Goal: Communication & Community: Answer question/provide support

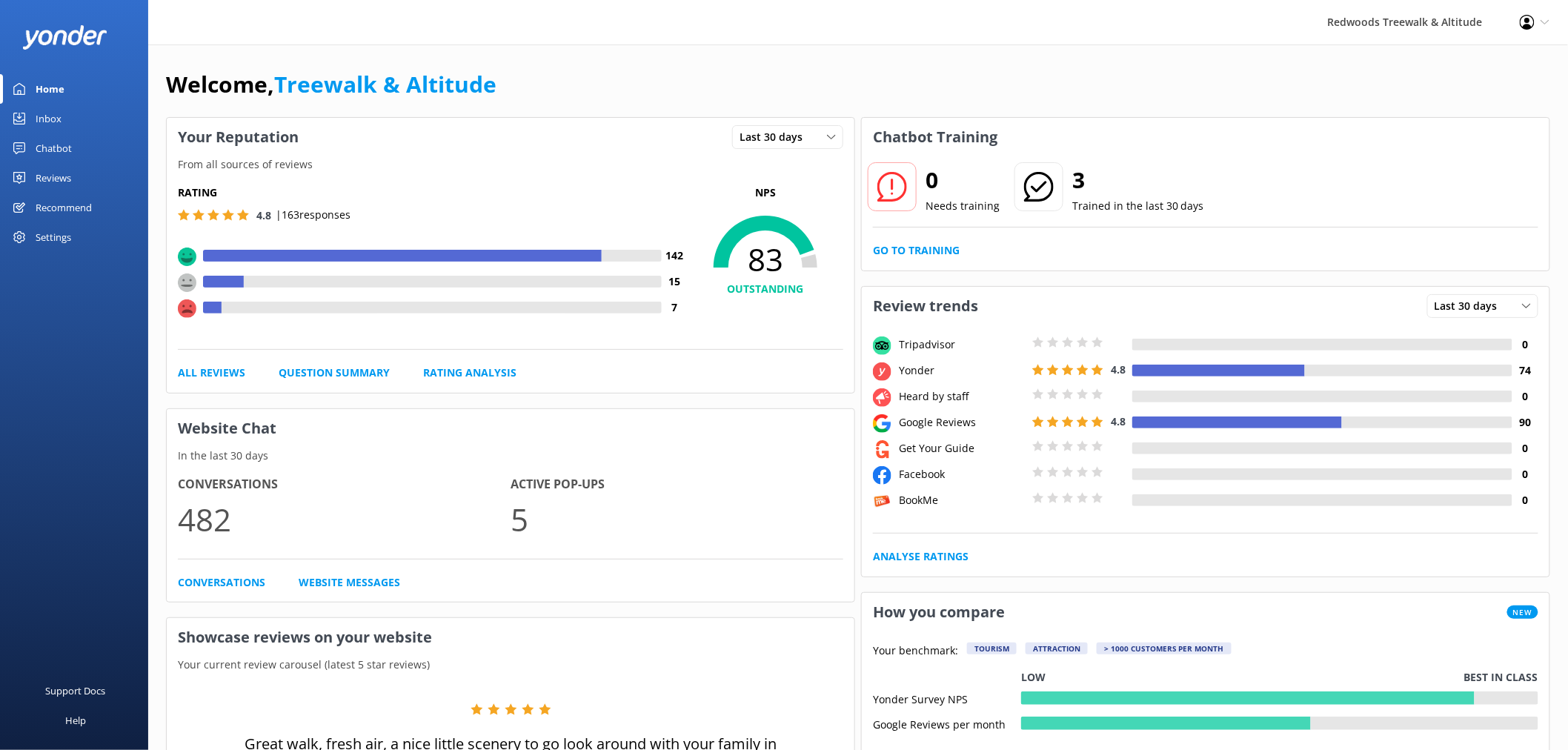
click at [42, 182] on div "Reviews" at bounding box center [53, 178] width 36 height 29
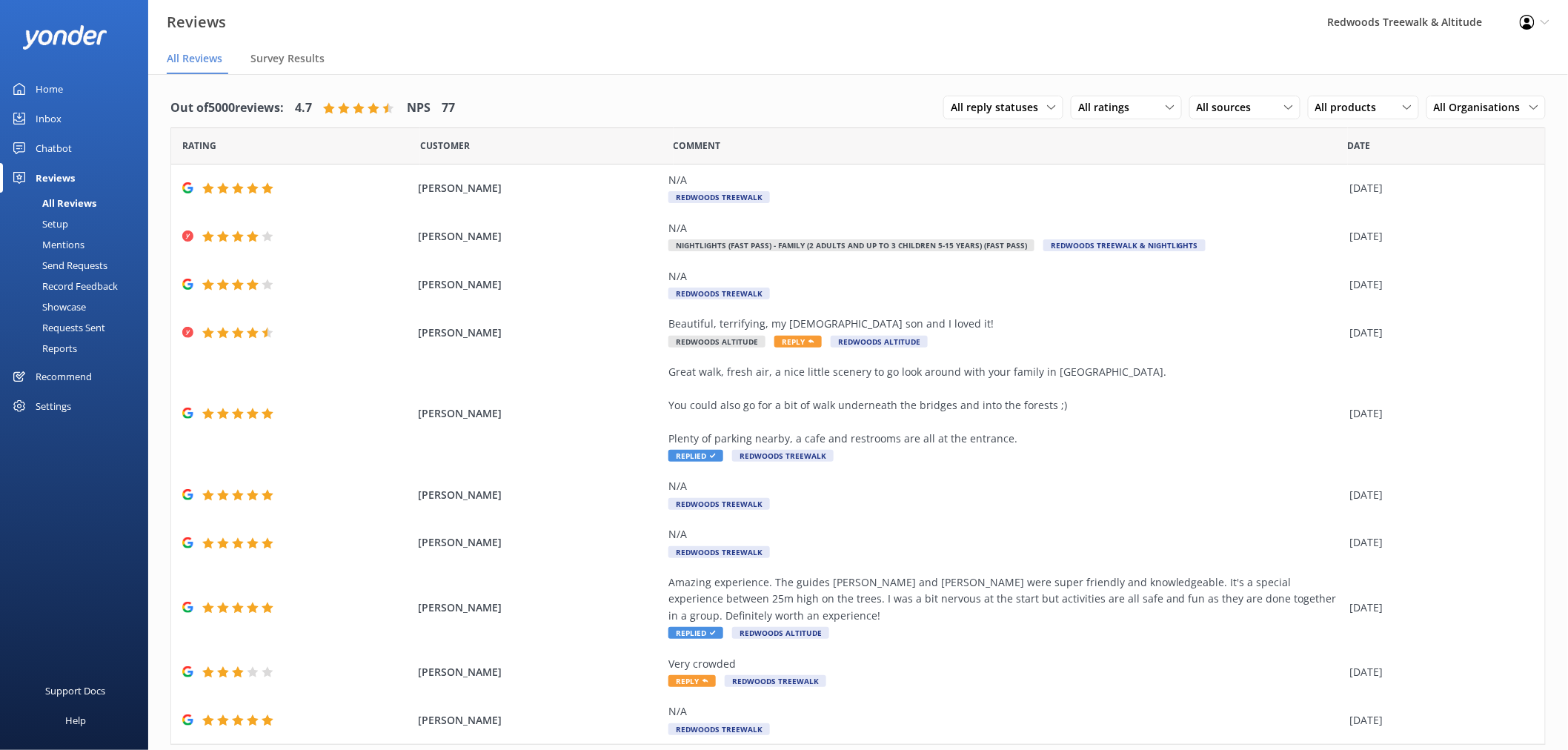
click at [82, 117] on link "Inbox" at bounding box center [74, 118] width 148 height 29
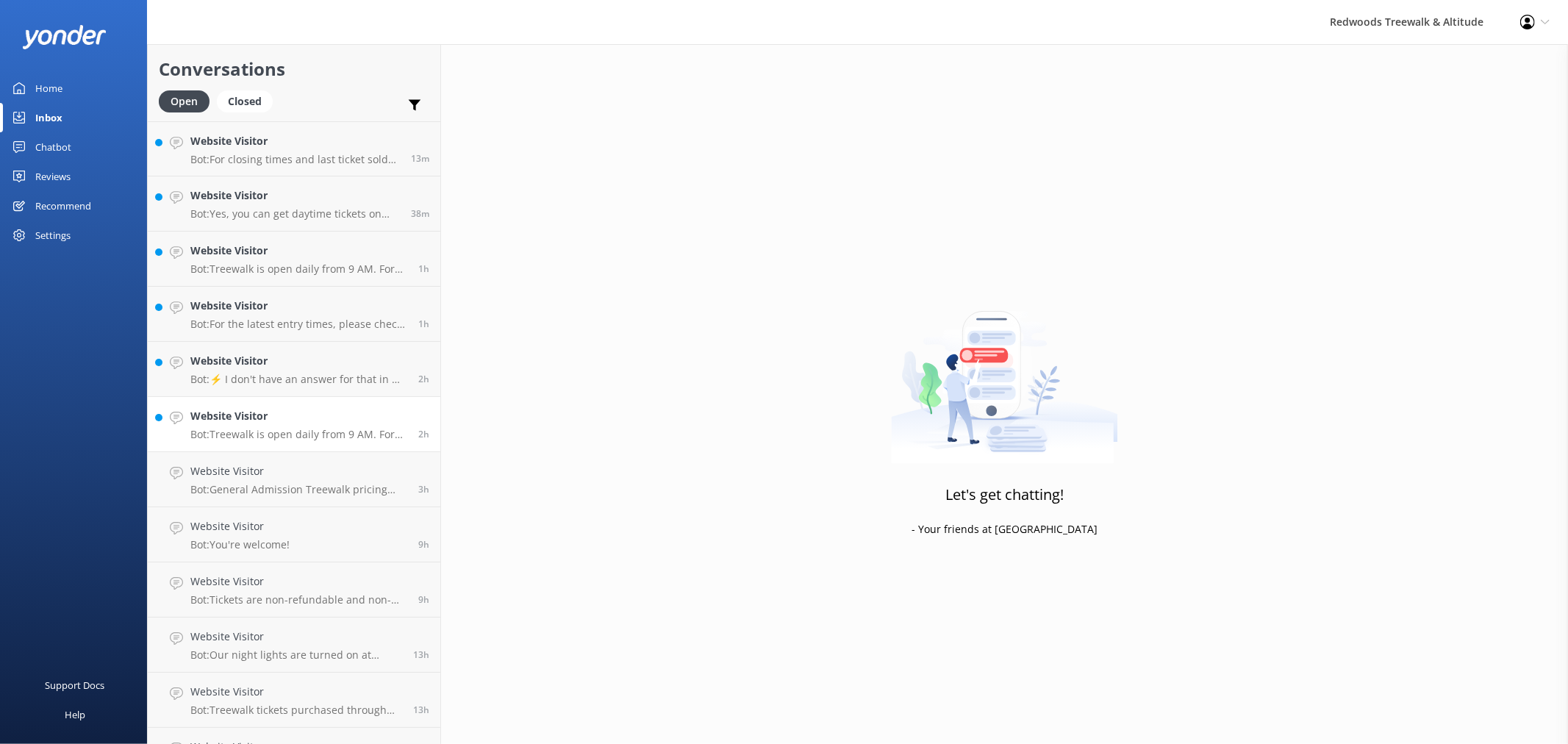
click at [236, 417] on h4 "Website Visitor" at bounding box center [299, 416] width 217 height 16
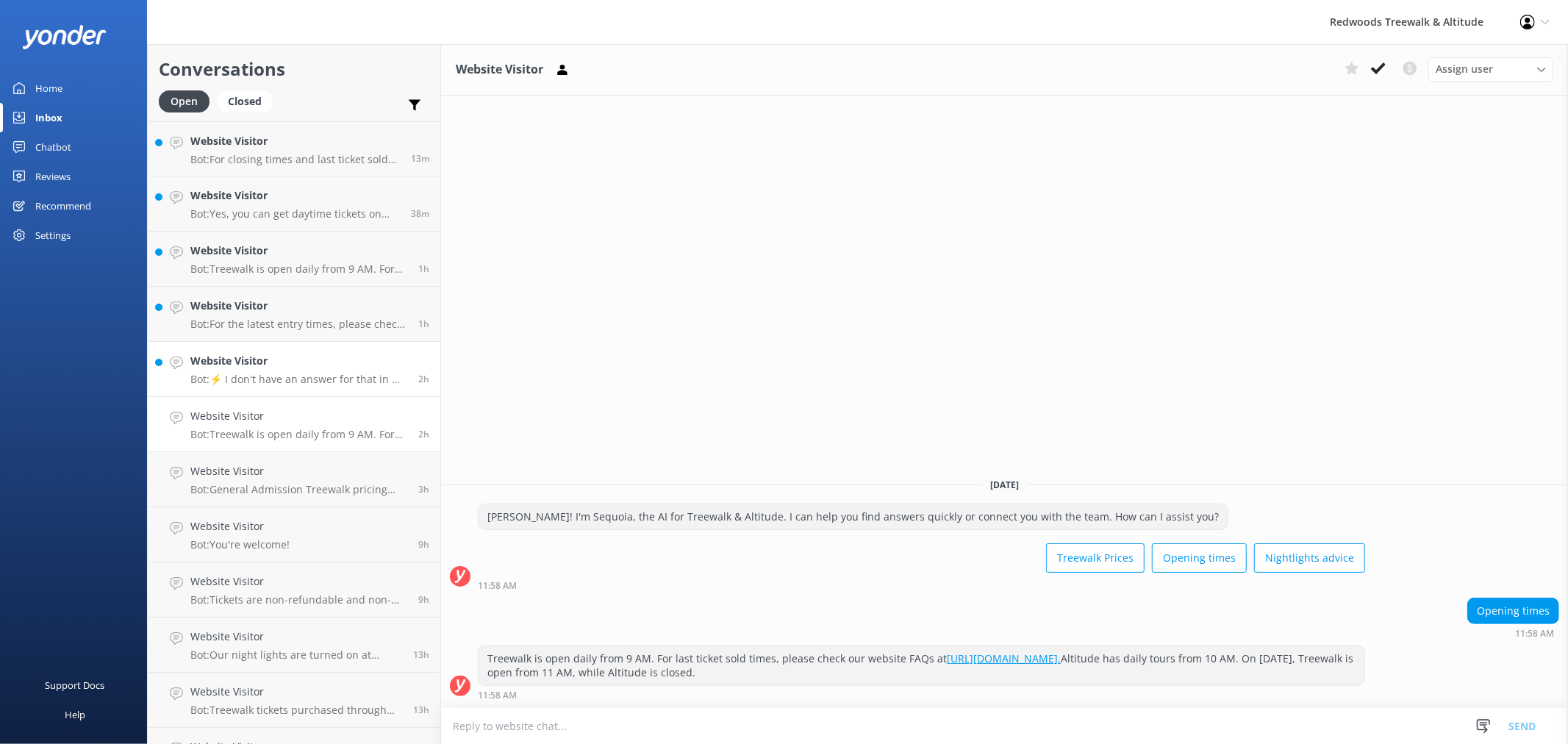
click at [246, 375] on p "Bot: ⚡ I don't have an answer for that in my knowledge base. Please try and rep…" at bounding box center [299, 379] width 217 height 13
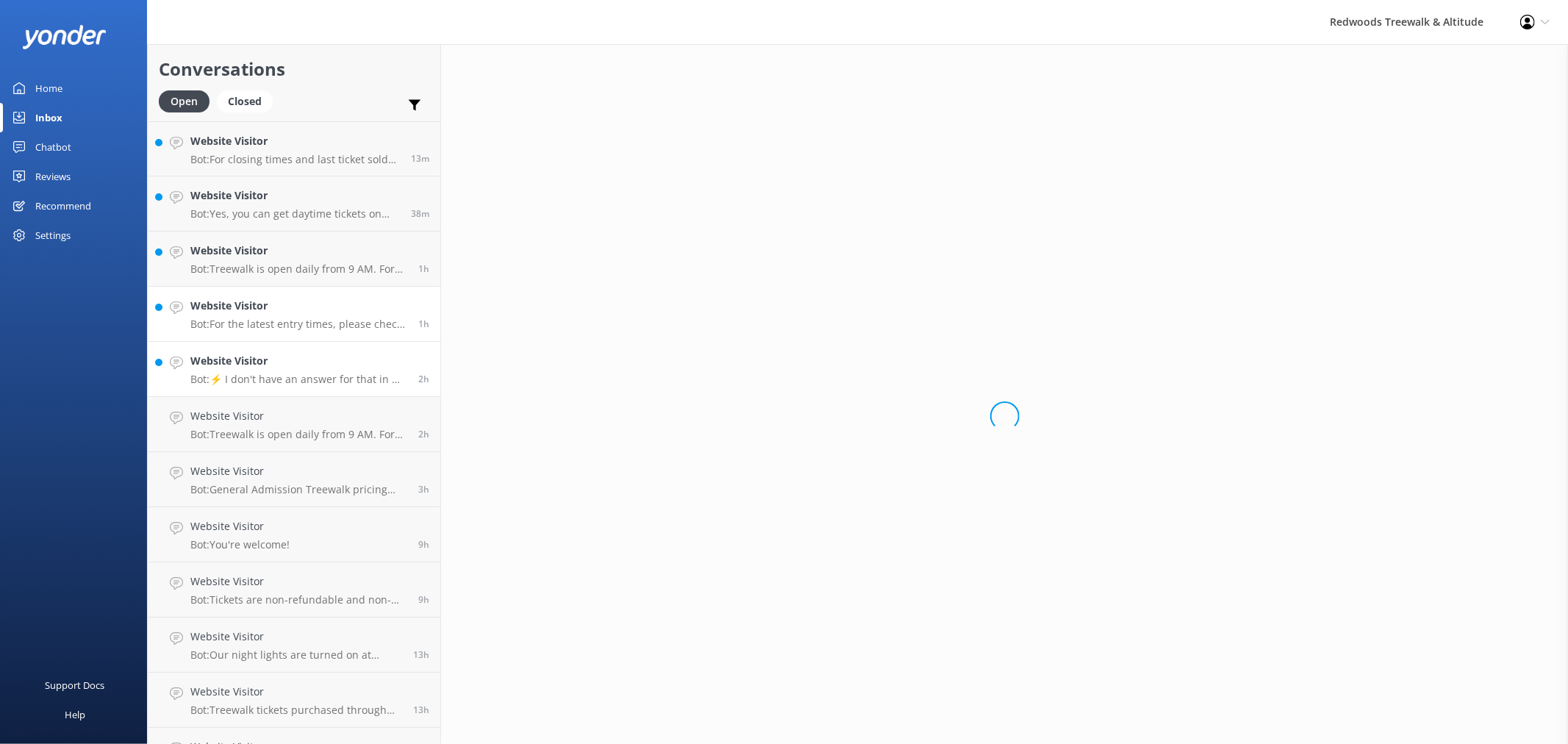
click at [260, 320] on p "Bot: For the latest entry times, please check our website FAQs at [URL][DOMAIN_…" at bounding box center [299, 324] width 217 height 13
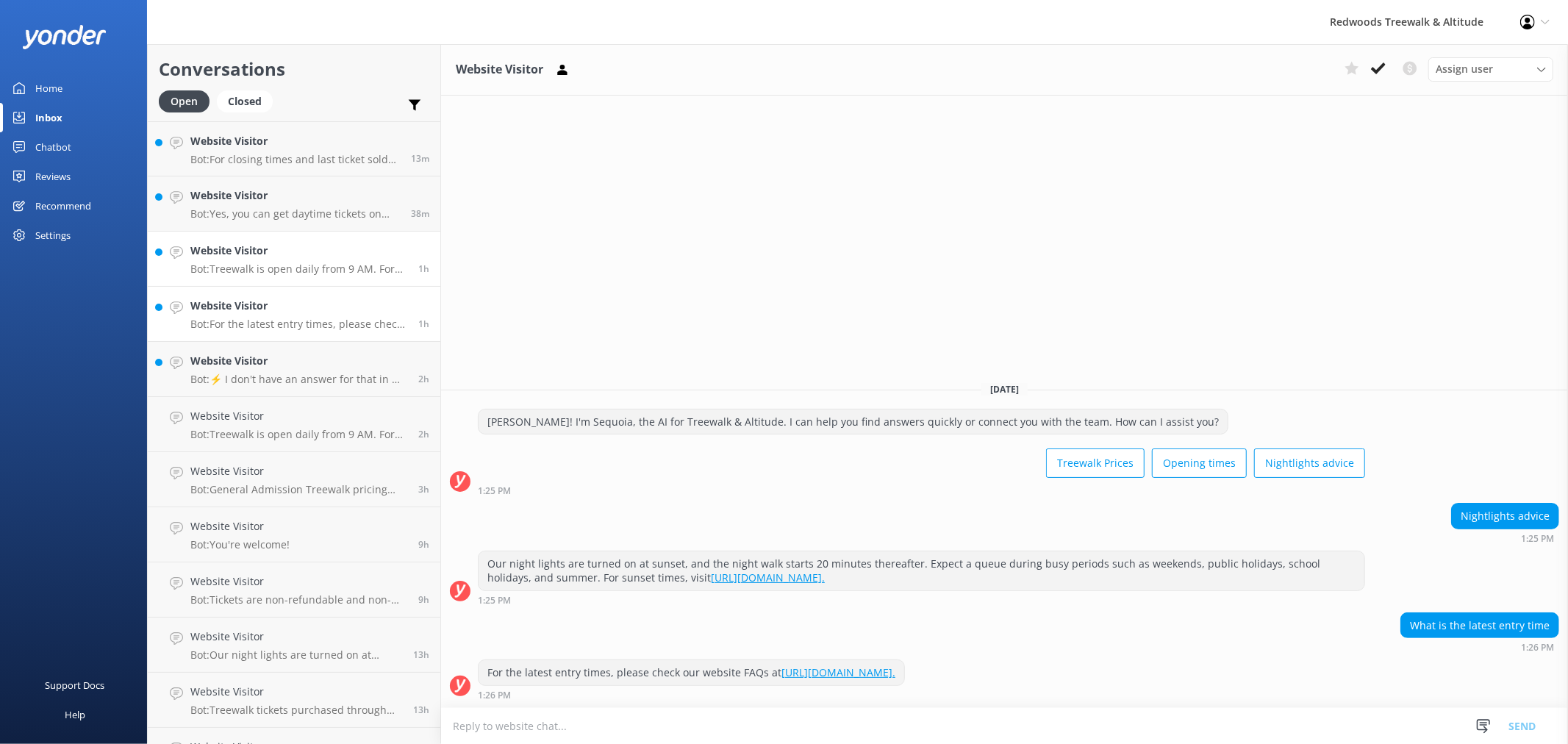
click at [258, 273] on p "Bot: Treewalk is open daily from 9 AM. For last ticket sold times, please check…" at bounding box center [299, 269] width 217 height 13
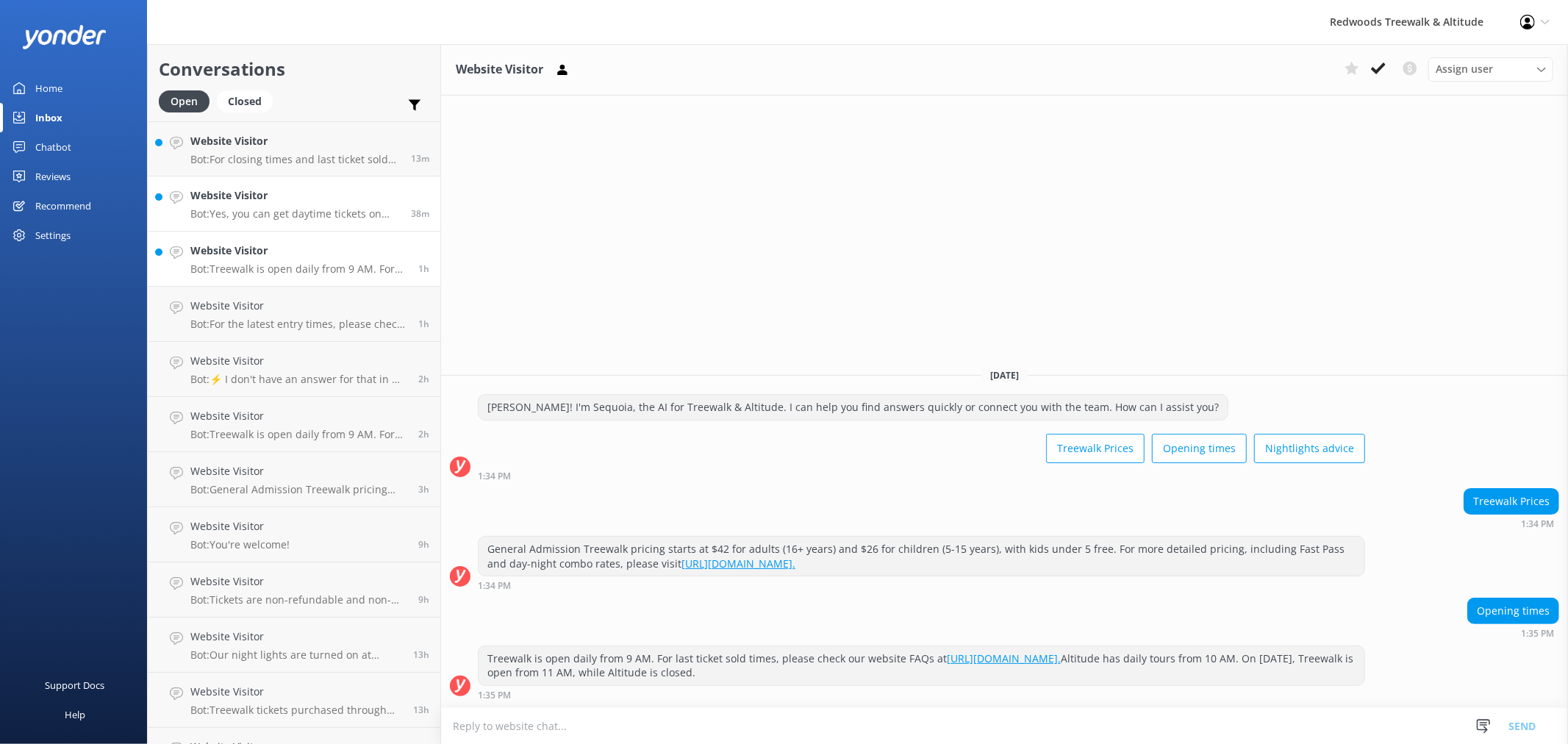
click at [259, 207] on div "Website Visitor Bot: Yes, you can get daytime tickets on site in November. The …" at bounding box center [296, 204] width 210 height 32
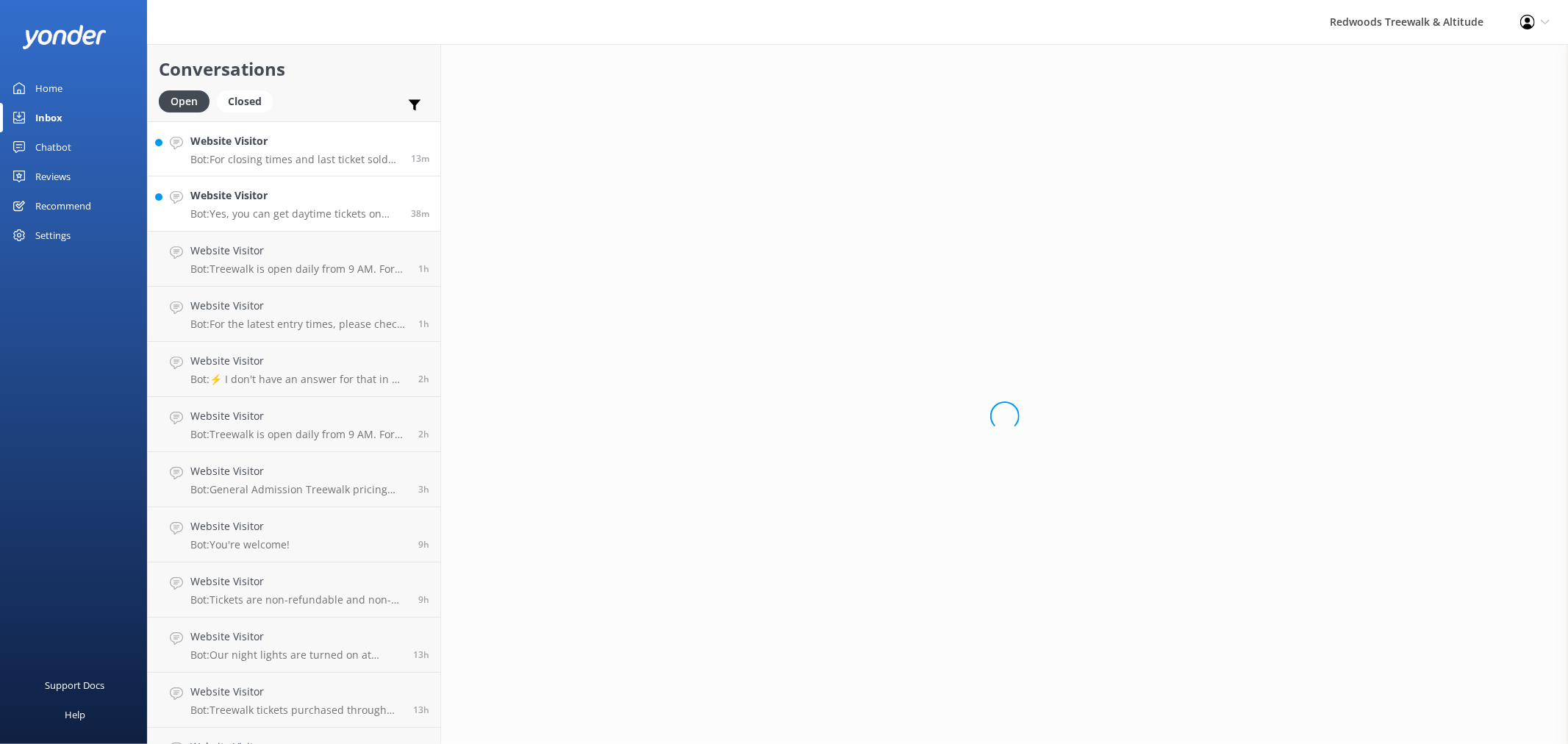
click at [266, 158] on p "Bot: For closing times and last ticket sold times, please check our website FAQ…" at bounding box center [296, 159] width 210 height 13
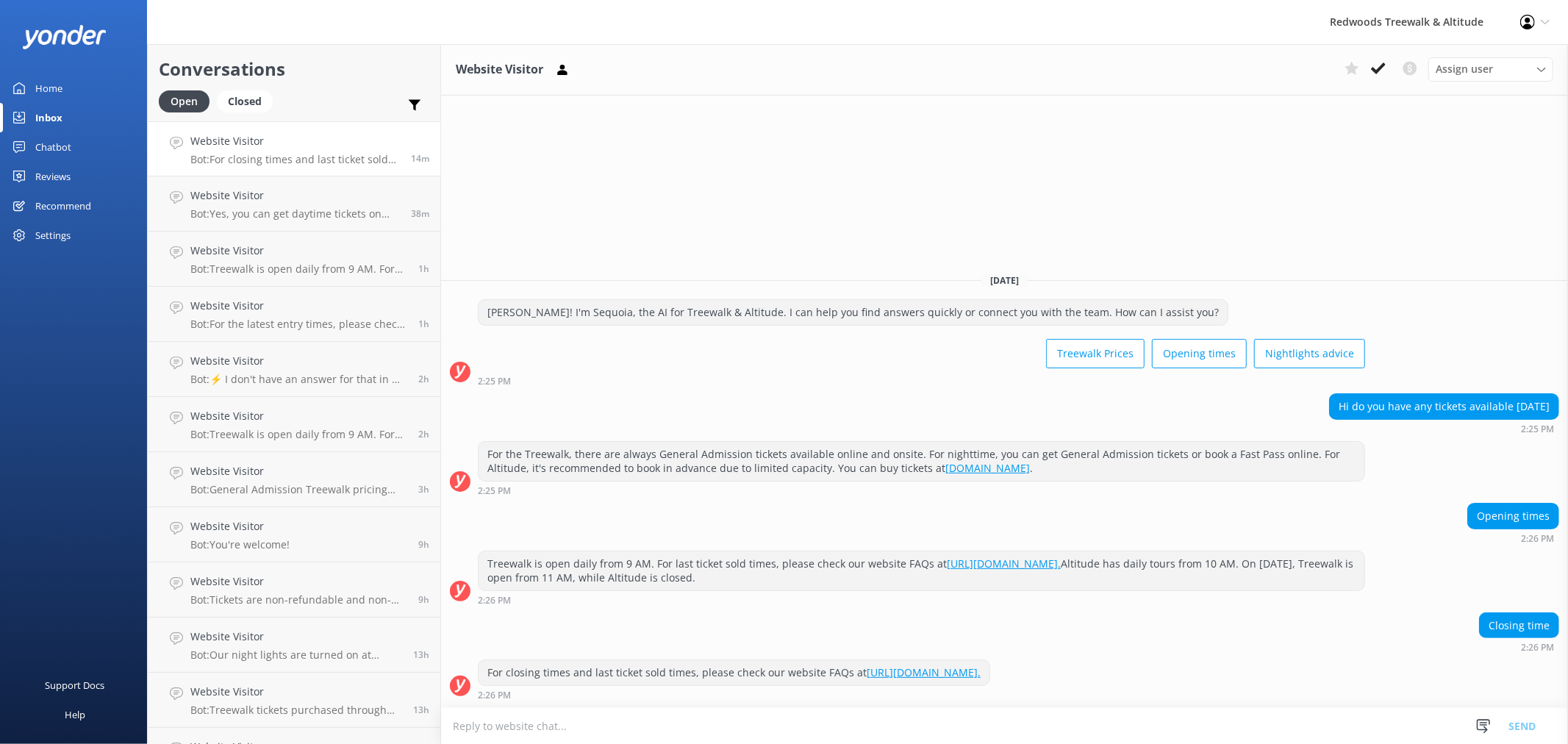
click at [113, 84] on link "Home" at bounding box center [74, 88] width 147 height 29
